Goal: Task Accomplishment & Management: Manage account settings

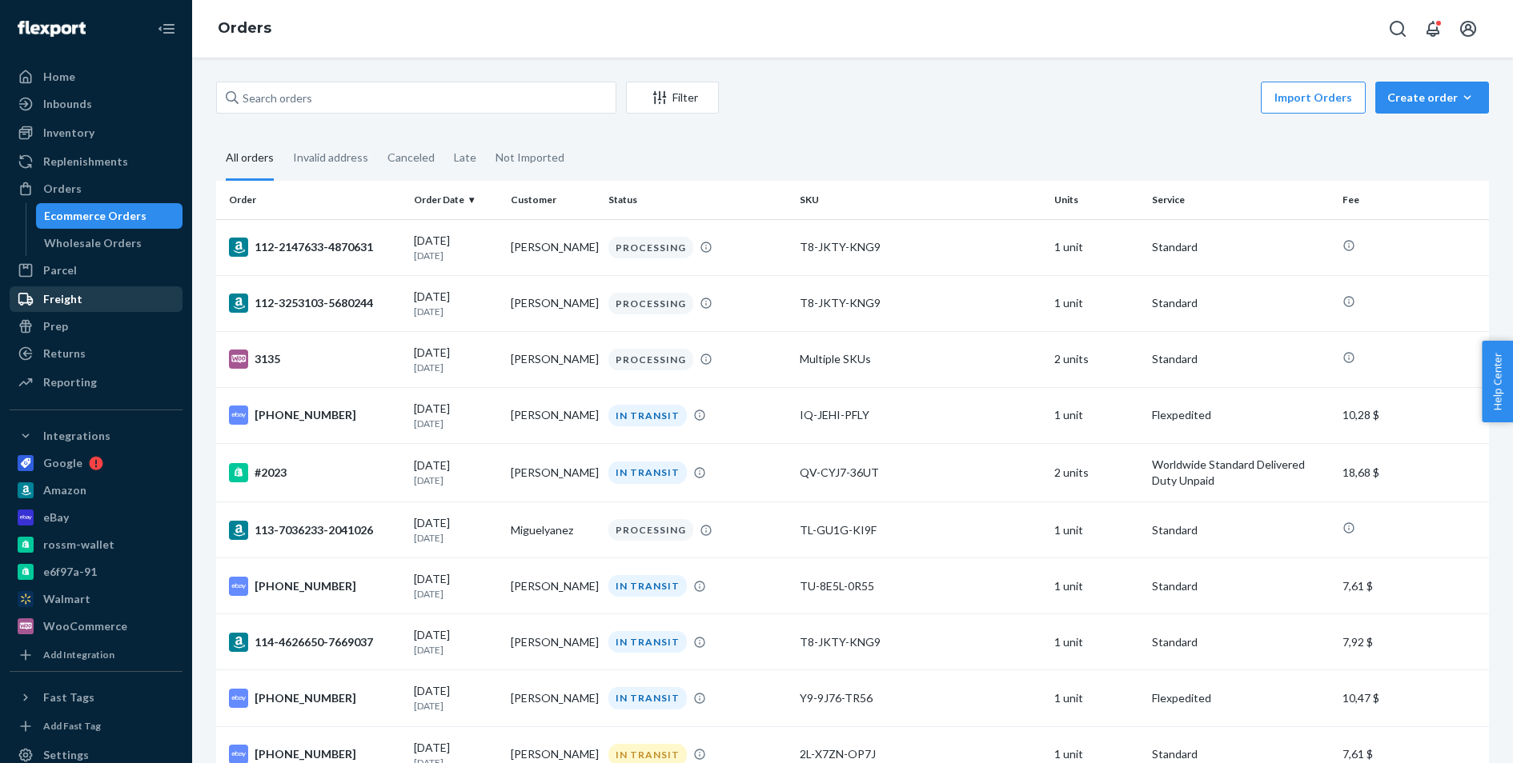
click at [106, 292] on div "Freight" at bounding box center [96, 299] width 170 height 22
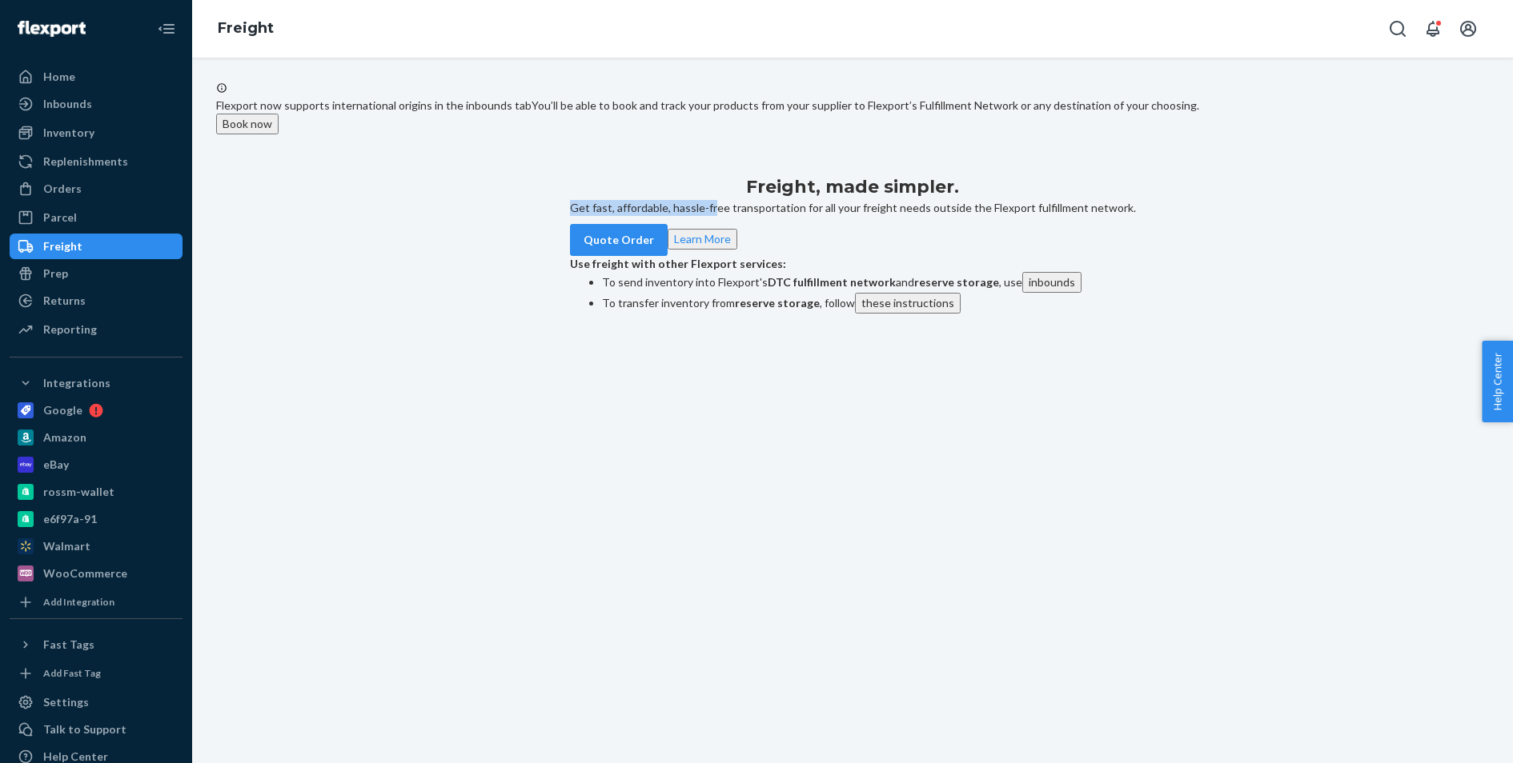
drag, startPoint x: 615, startPoint y: 343, endPoint x: 763, endPoint y: 341, distance: 147.3
click at [763, 216] on p "Get fast, affordable, hassle-free transportation for all your freight needs out…" at bounding box center [853, 208] width 566 height 16
click at [762, 216] on p "Get fast, affordable, hassle-free transportation for all your freight needs out…" at bounding box center [853, 208] width 566 height 16
click at [106, 135] on div "Inventory" at bounding box center [96, 133] width 170 height 22
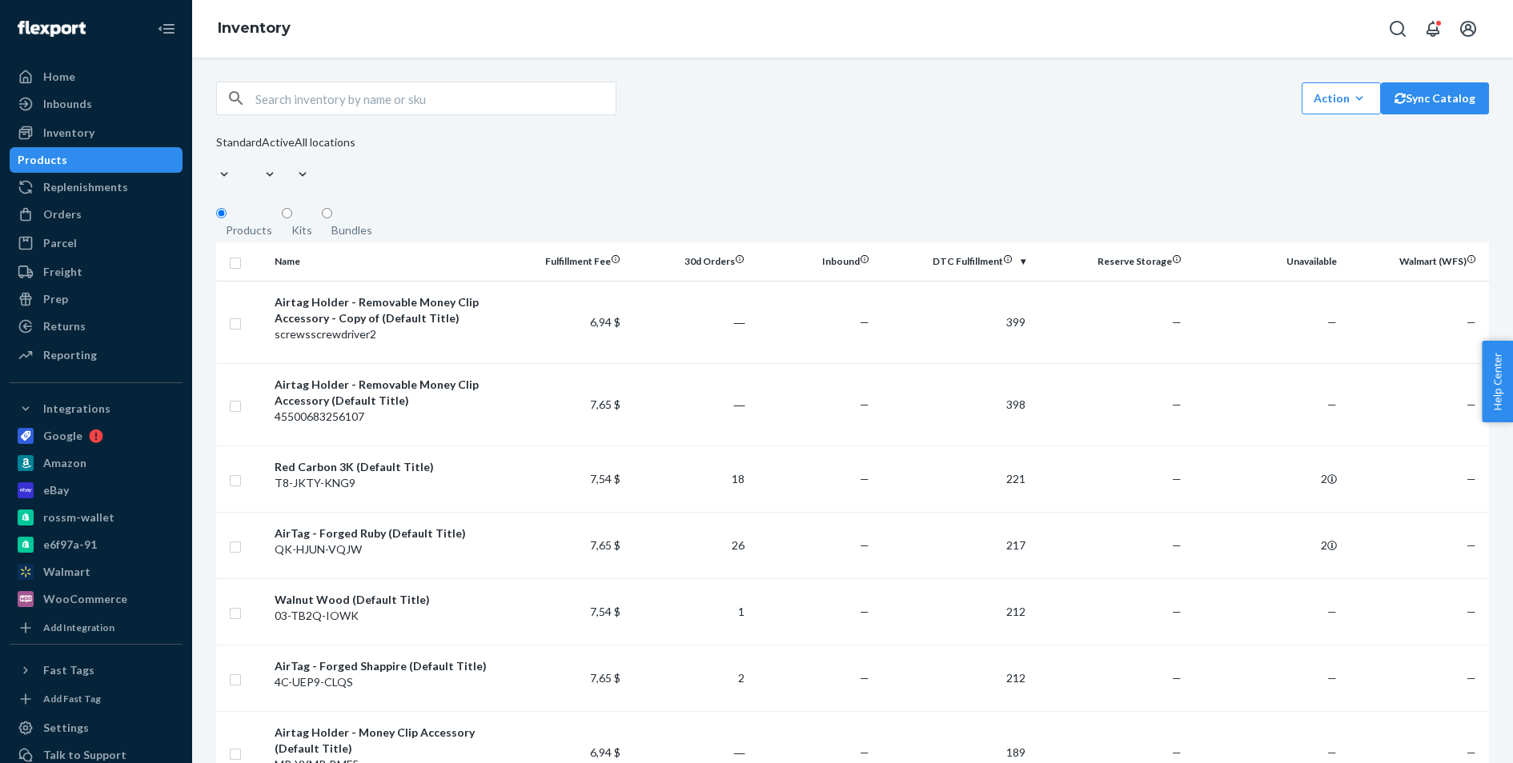
click at [113, 258] on ul "Home Inbounds Shipping Plans Problems Inventory Products Replenishments Orders …" at bounding box center [96, 217] width 173 height 306
click at [110, 266] on div "Freight" at bounding box center [96, 272] width 170 height 22
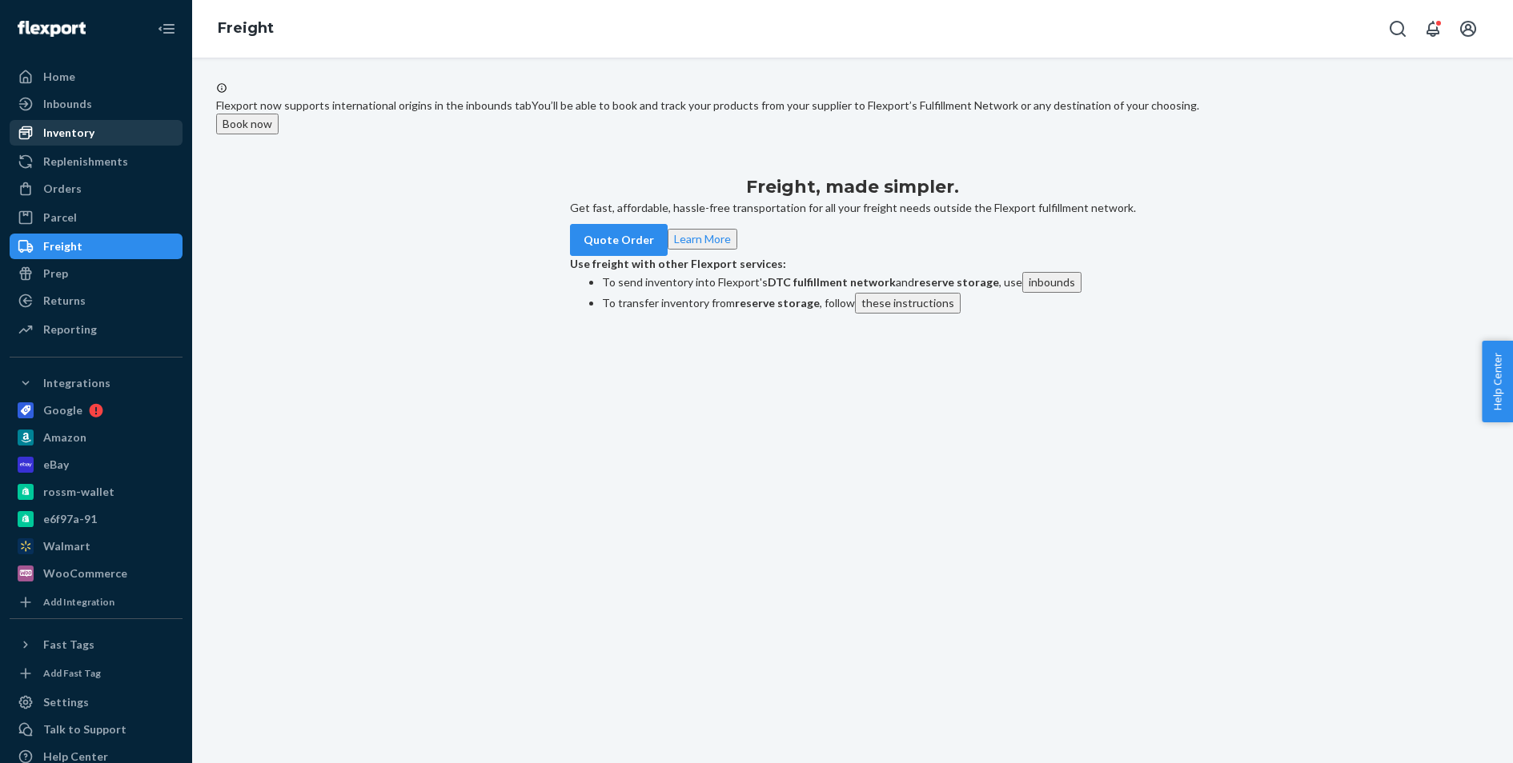
click at [124, 137] on div "Inventory" at bounding box center [96, 133] width 170 height 22
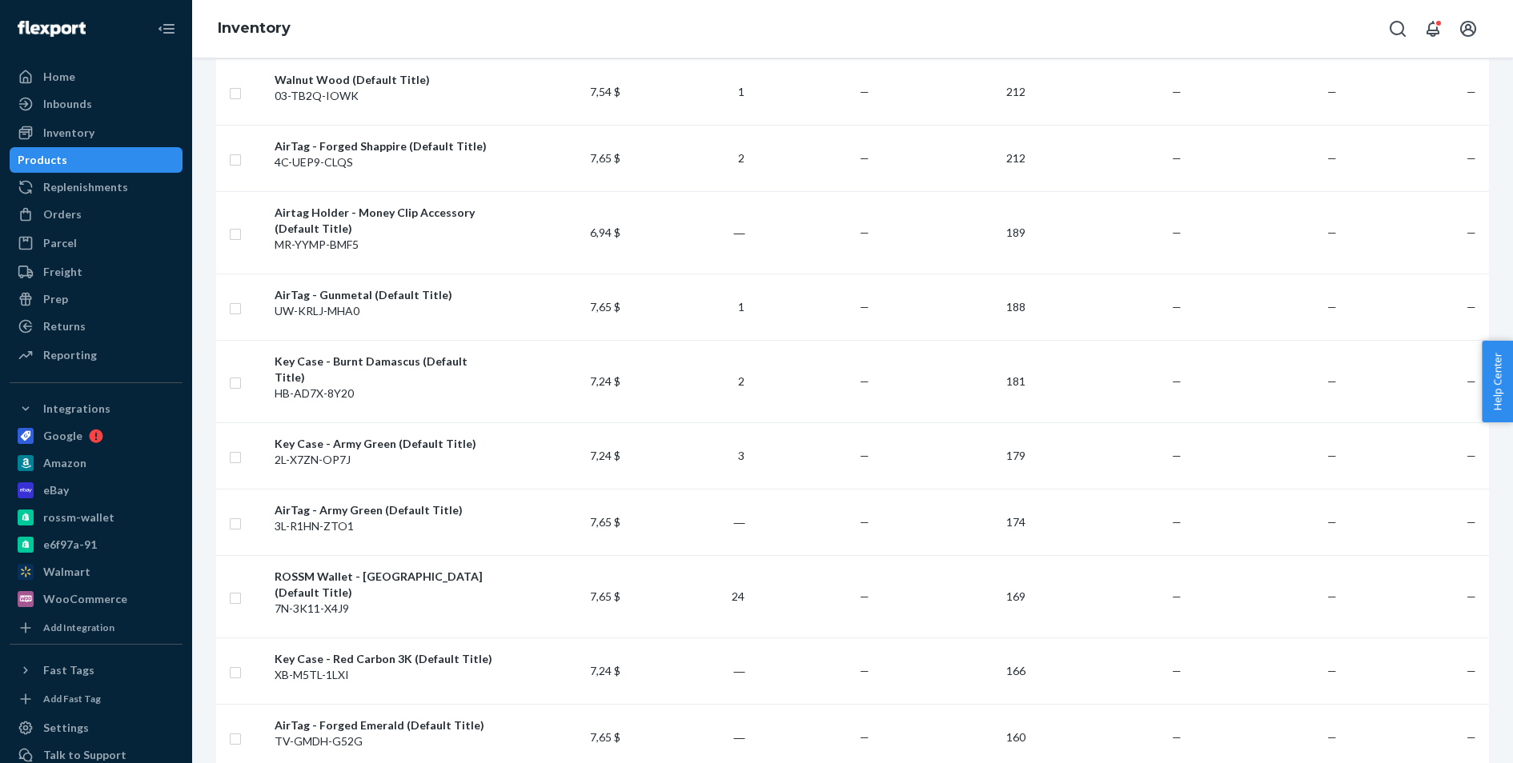
scroll to position [521, 0]
click at [435, 600] on div "7N-3K11-X4J9" at bounding box center [384, 608] width 221 height 16
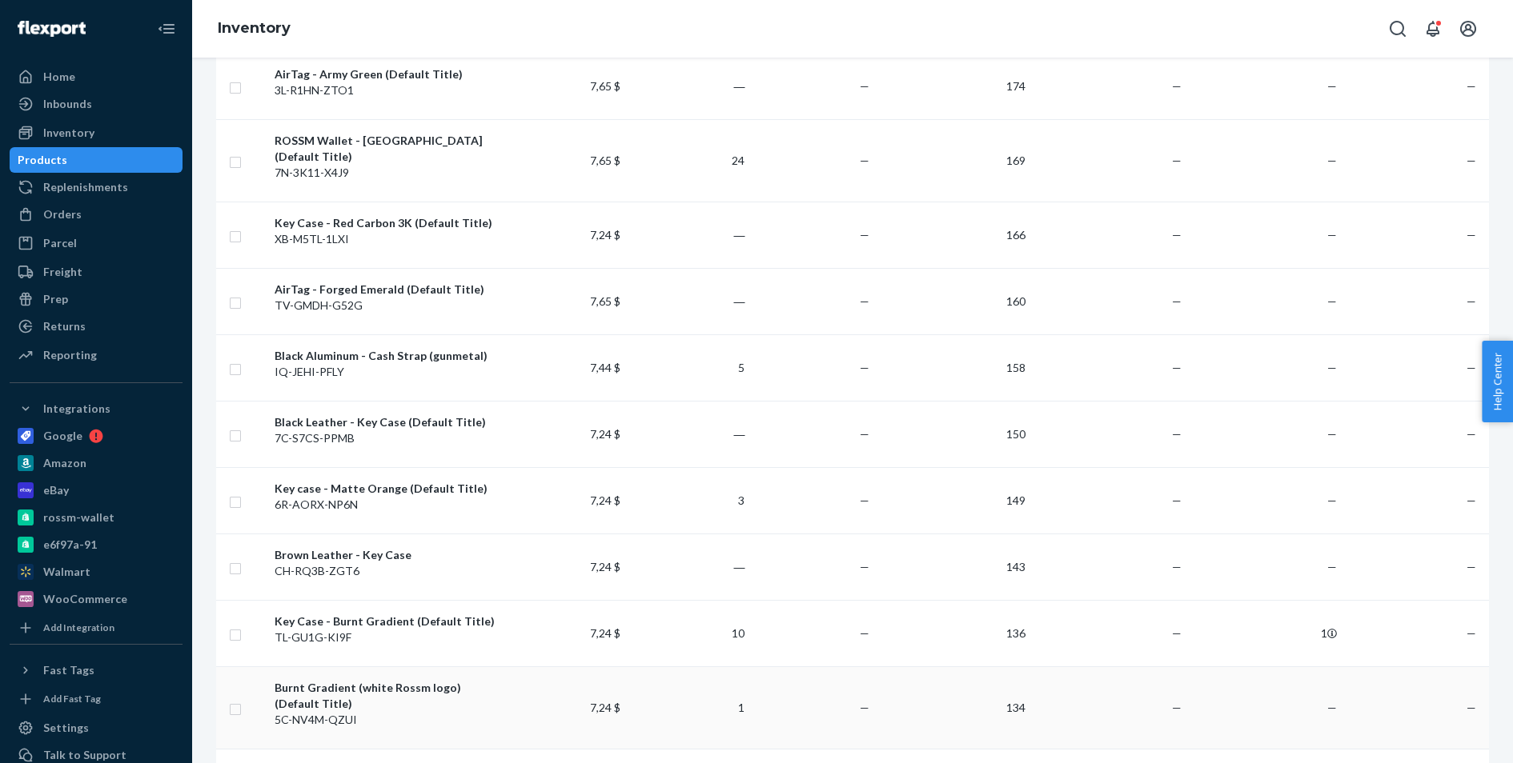
scroll to position [963, 0]
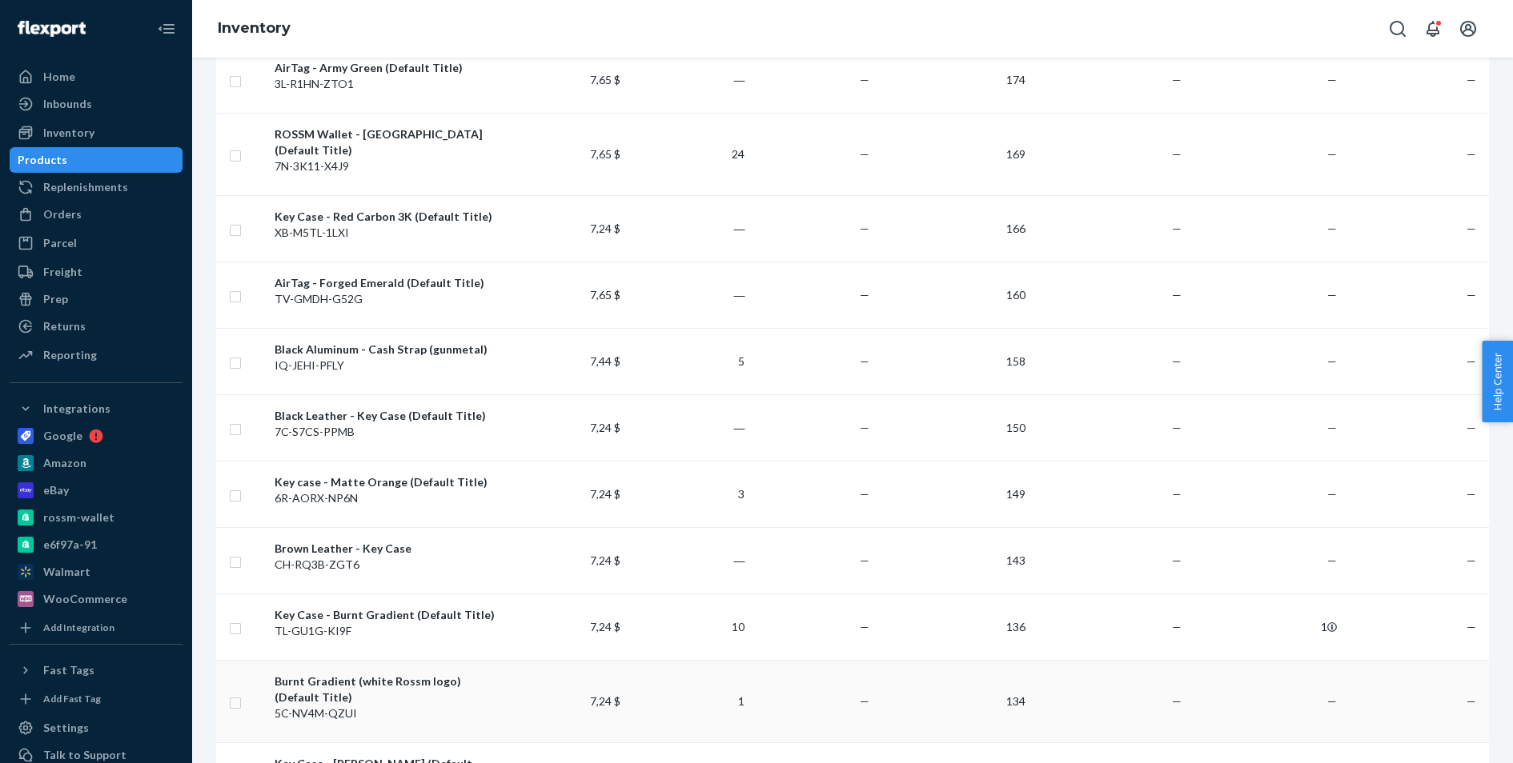
click at [423, 674] on div "Burnt Gradient (white Rossm logo) (Default Title)" at bounding box center [384, 690] width 221 height 32
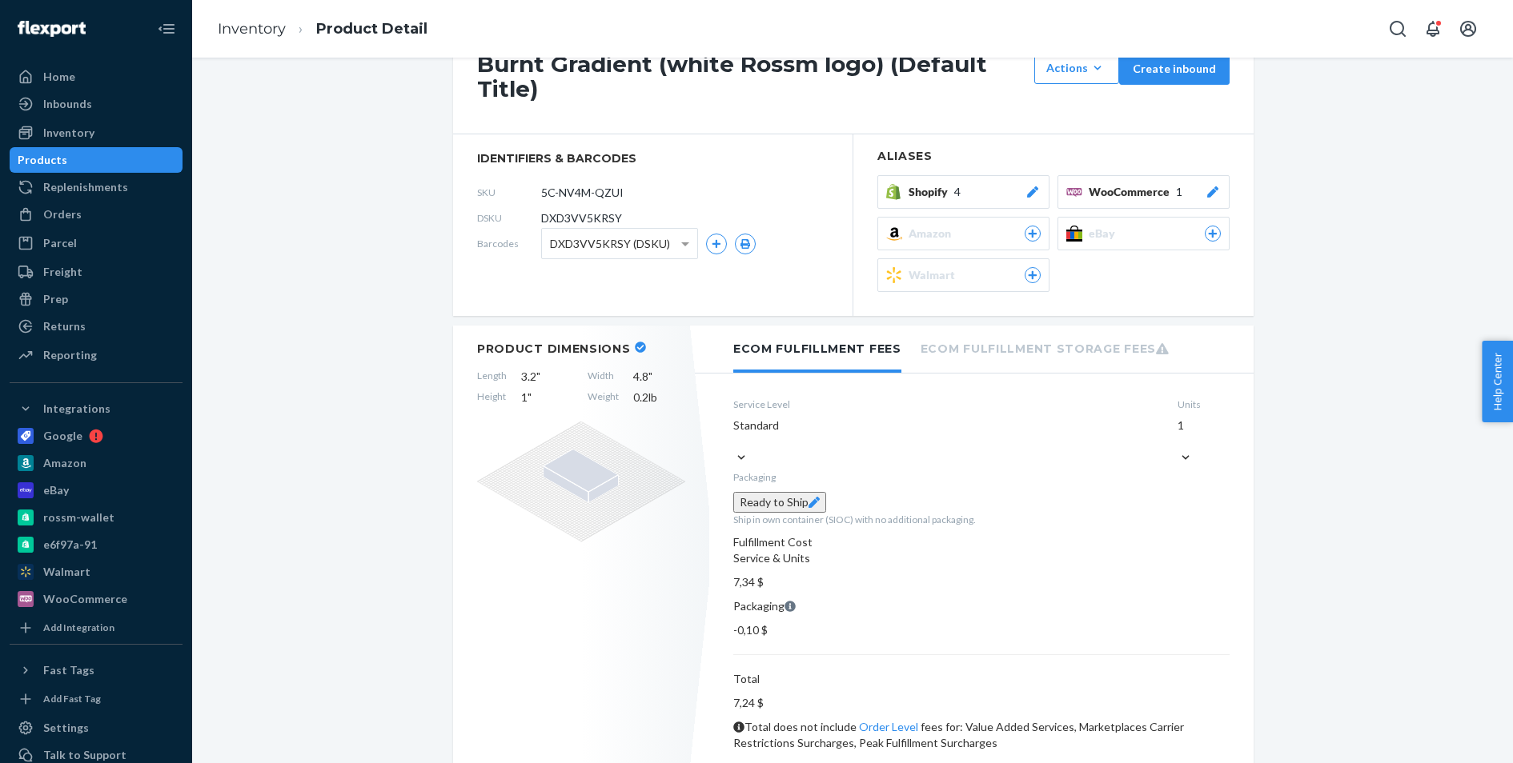
scroll to position [194, 0]
click at [242, 25] on link "Inventory" at bounding box center [252, 29] width 68 height 18
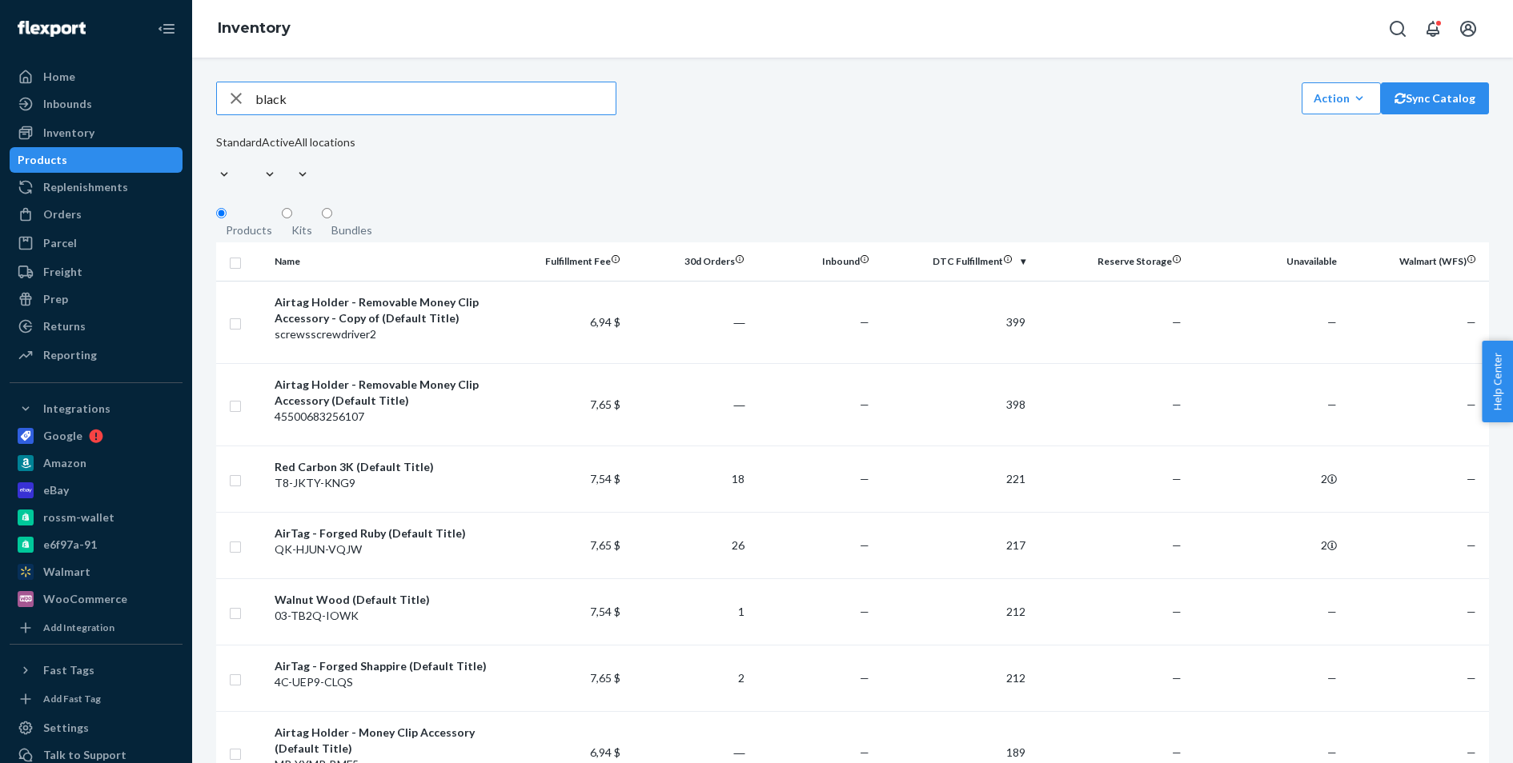
type input "black"
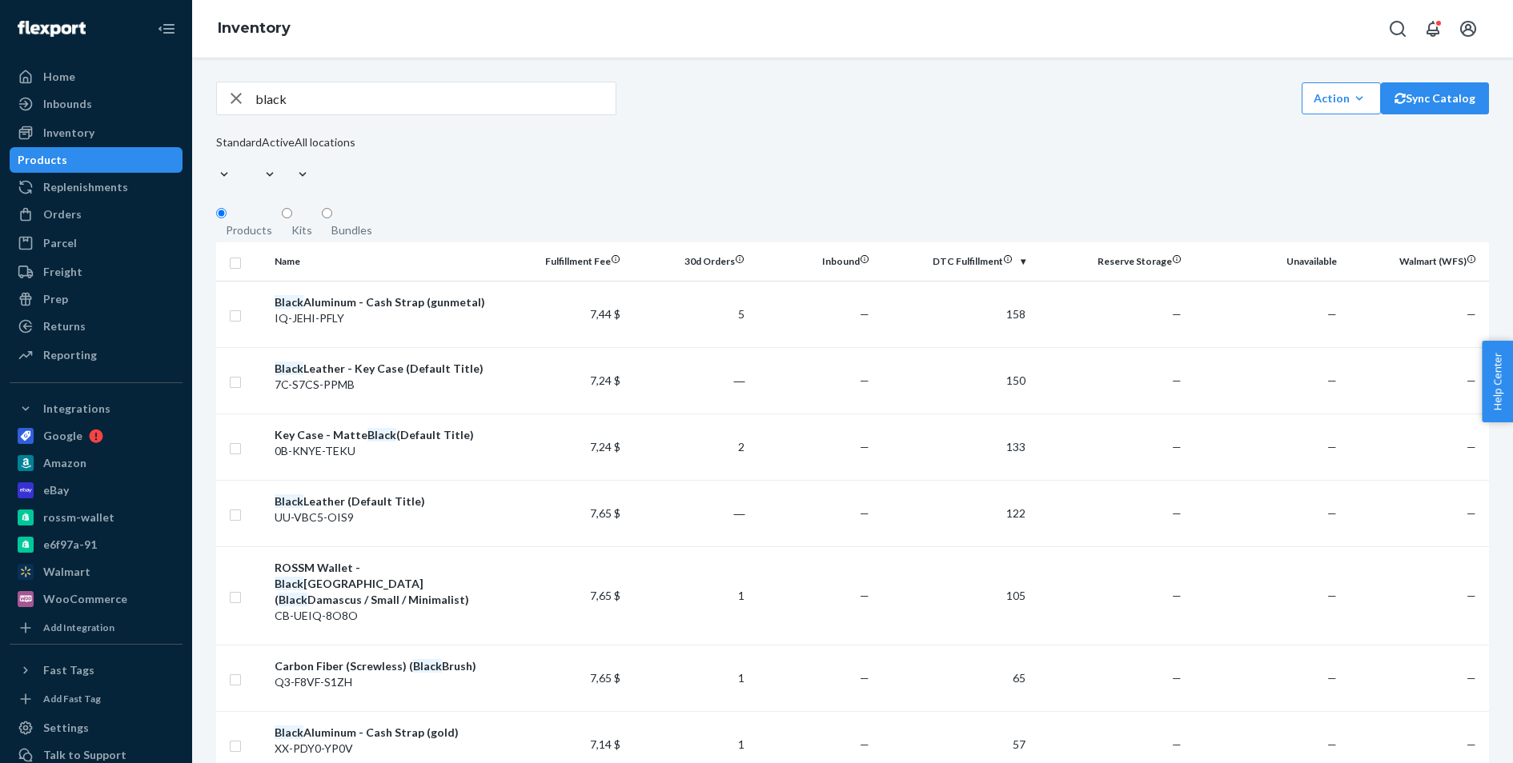
click at [360, 301] on div "Black Aluminum - Cash Strap (gunmetal)" at bounding box center [384, 303] width 221 height 16
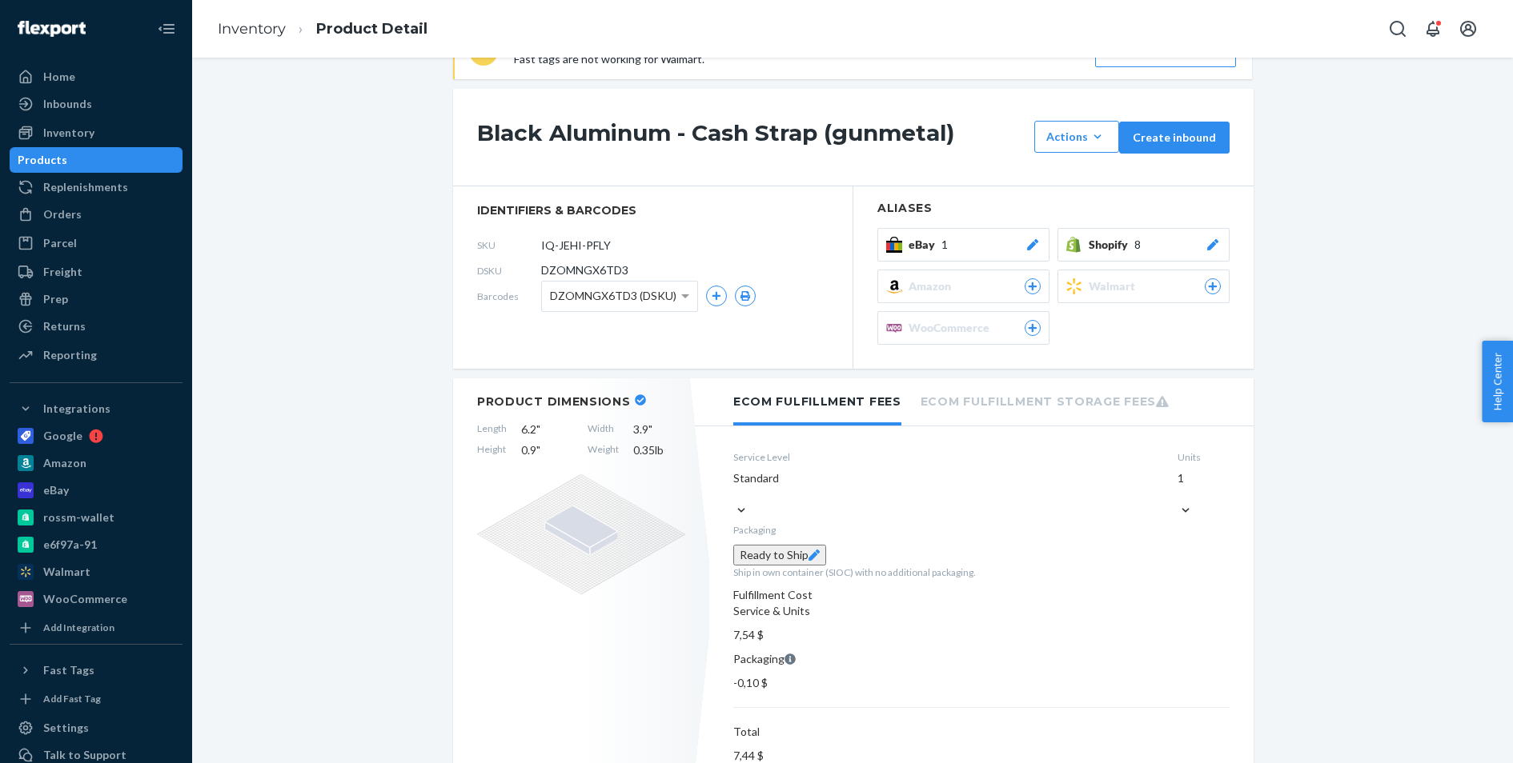
scroll to position [65, 0]
